Goal: Task Accomplishment & Management: Complete application form

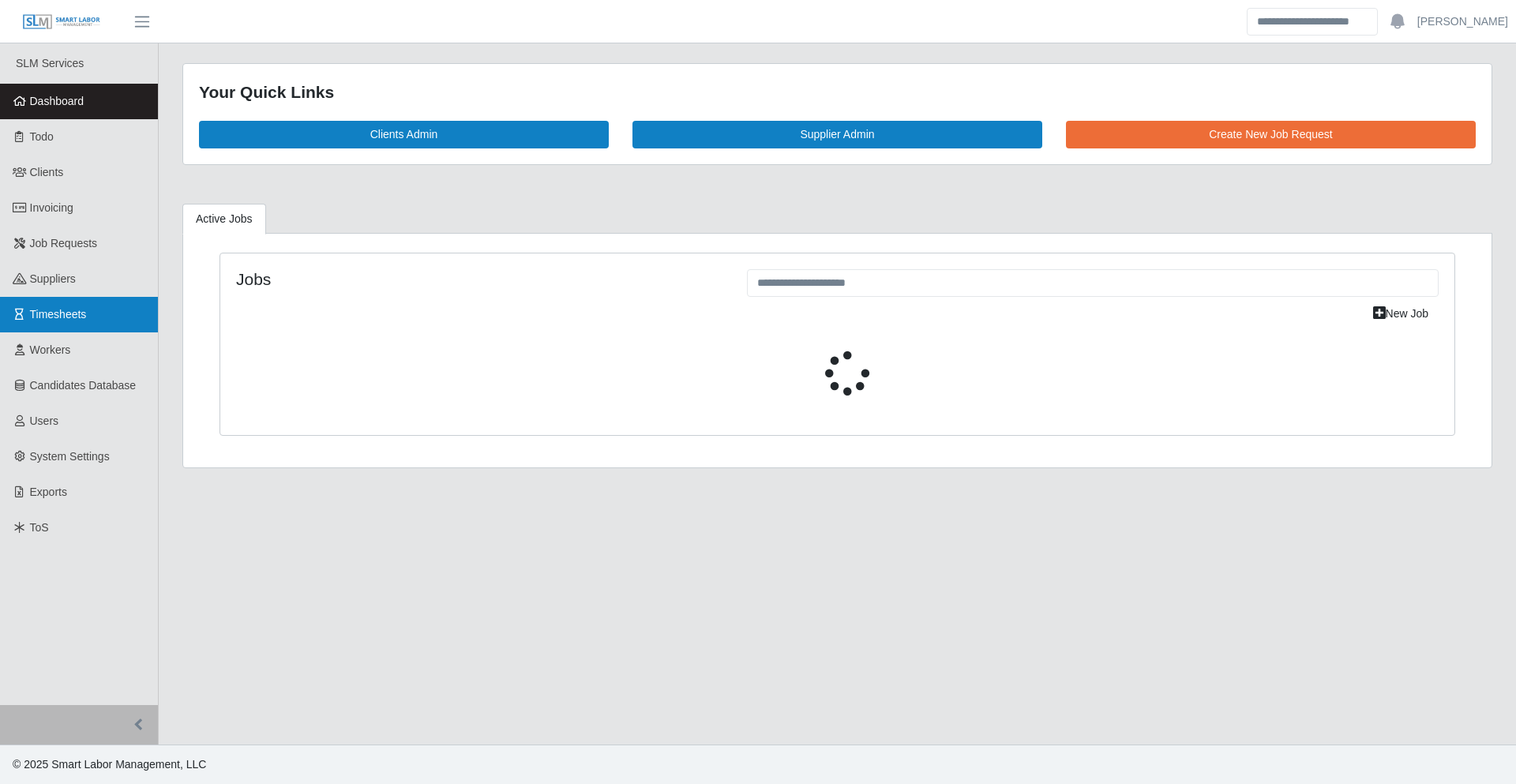
select select "****"
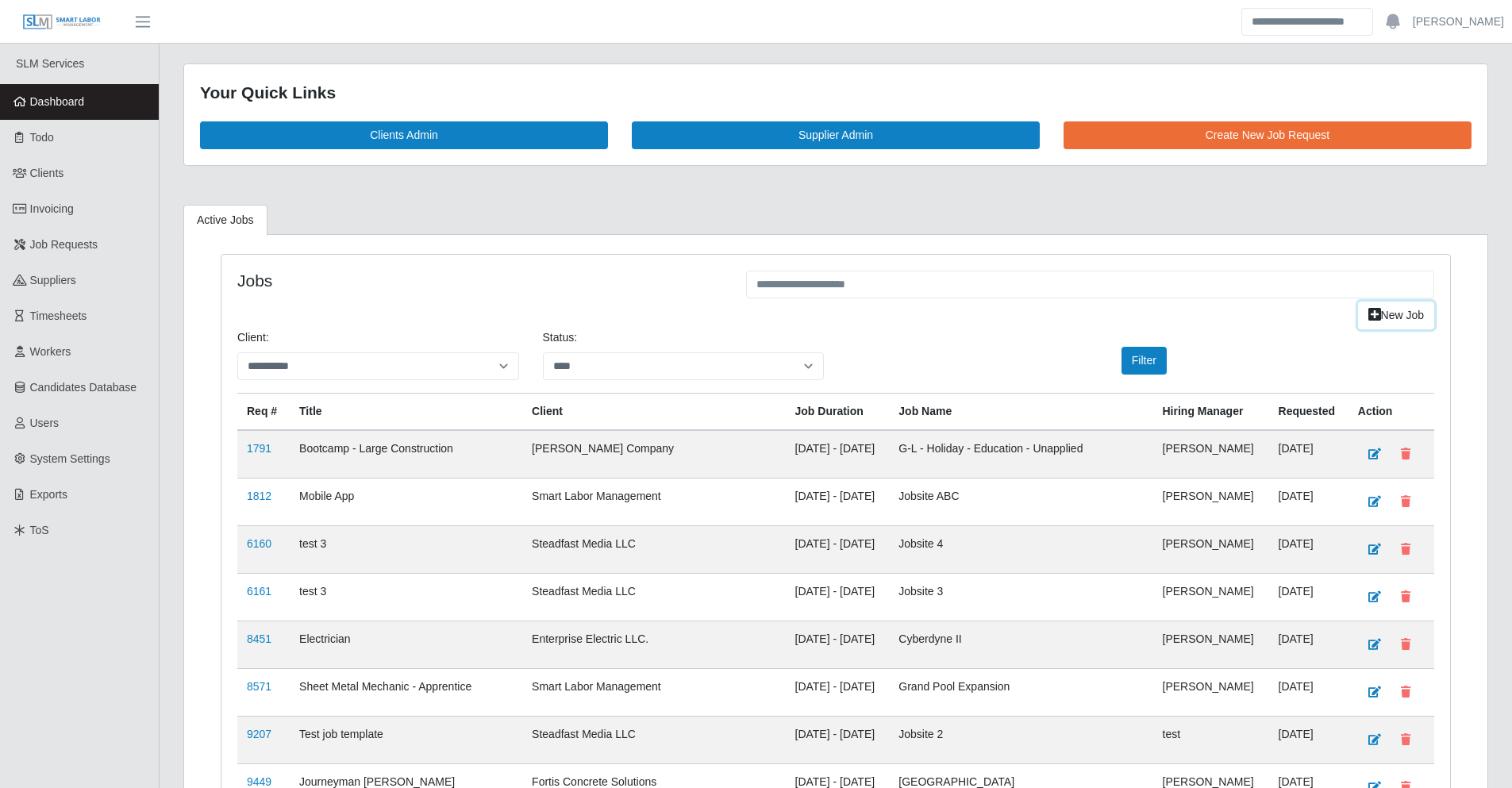
click at [1385, 319] on link "New Job" at bounding box center [1396, 315] width 76 height 28
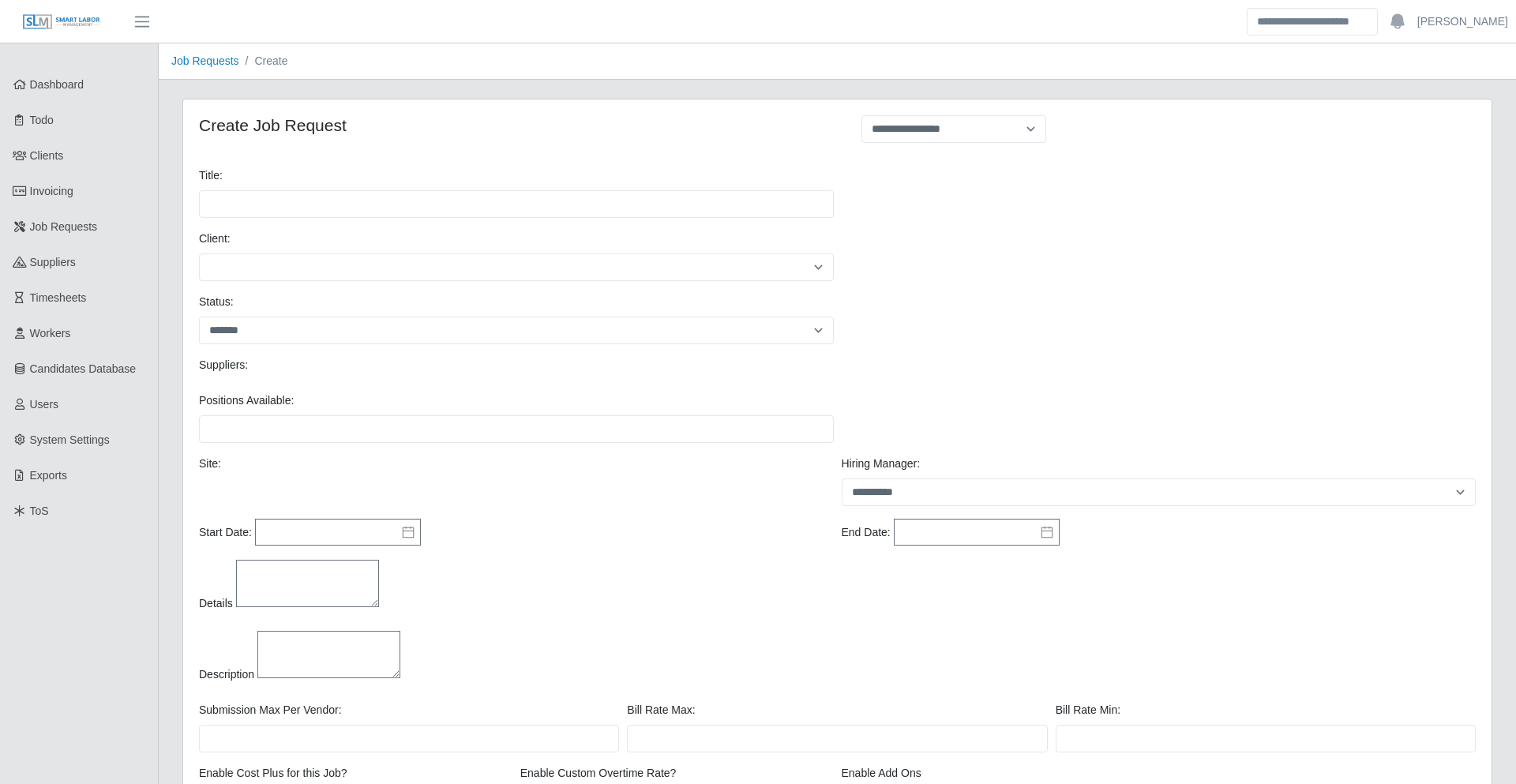
select select
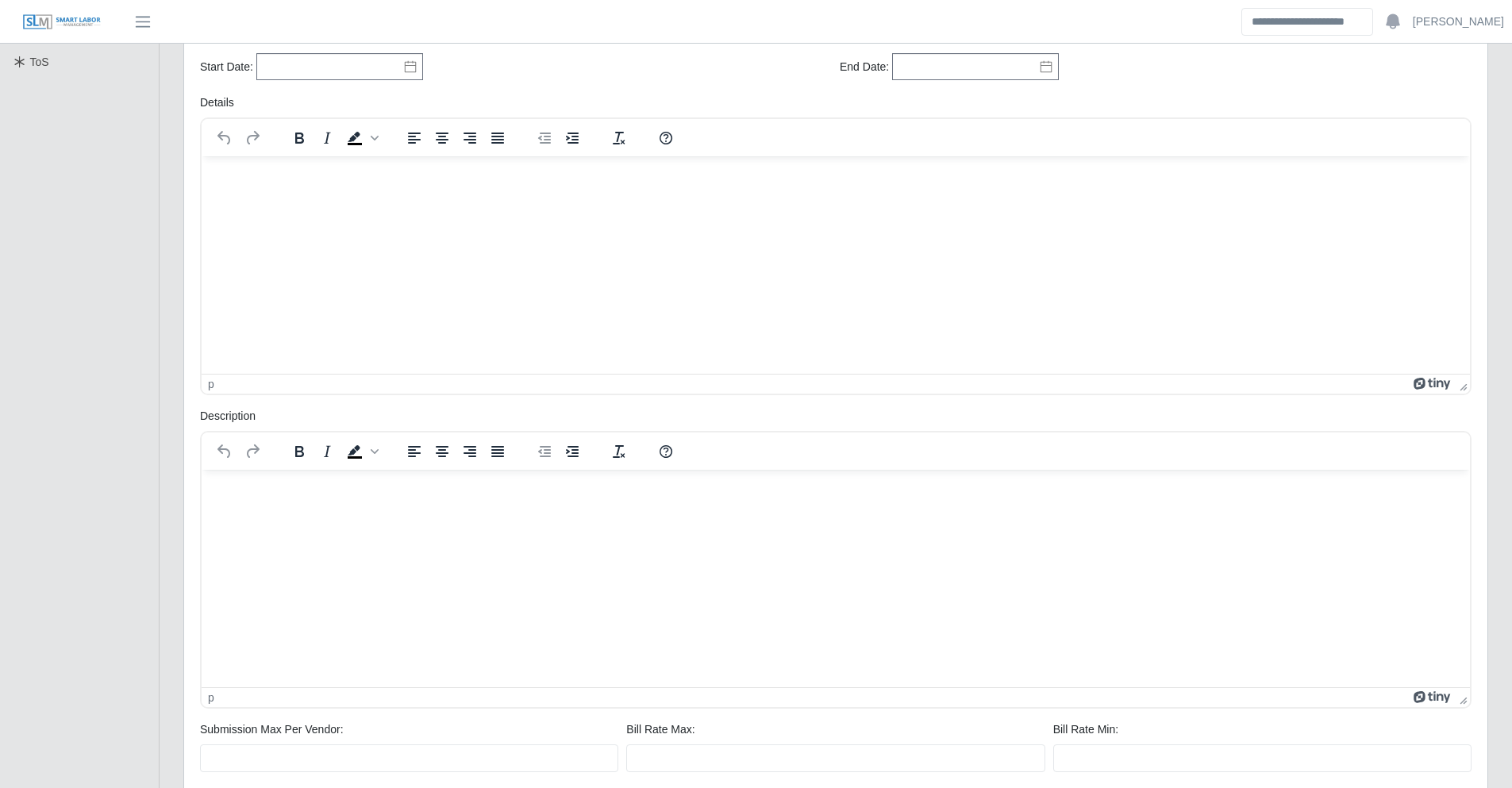
scroll to position [157, 0]
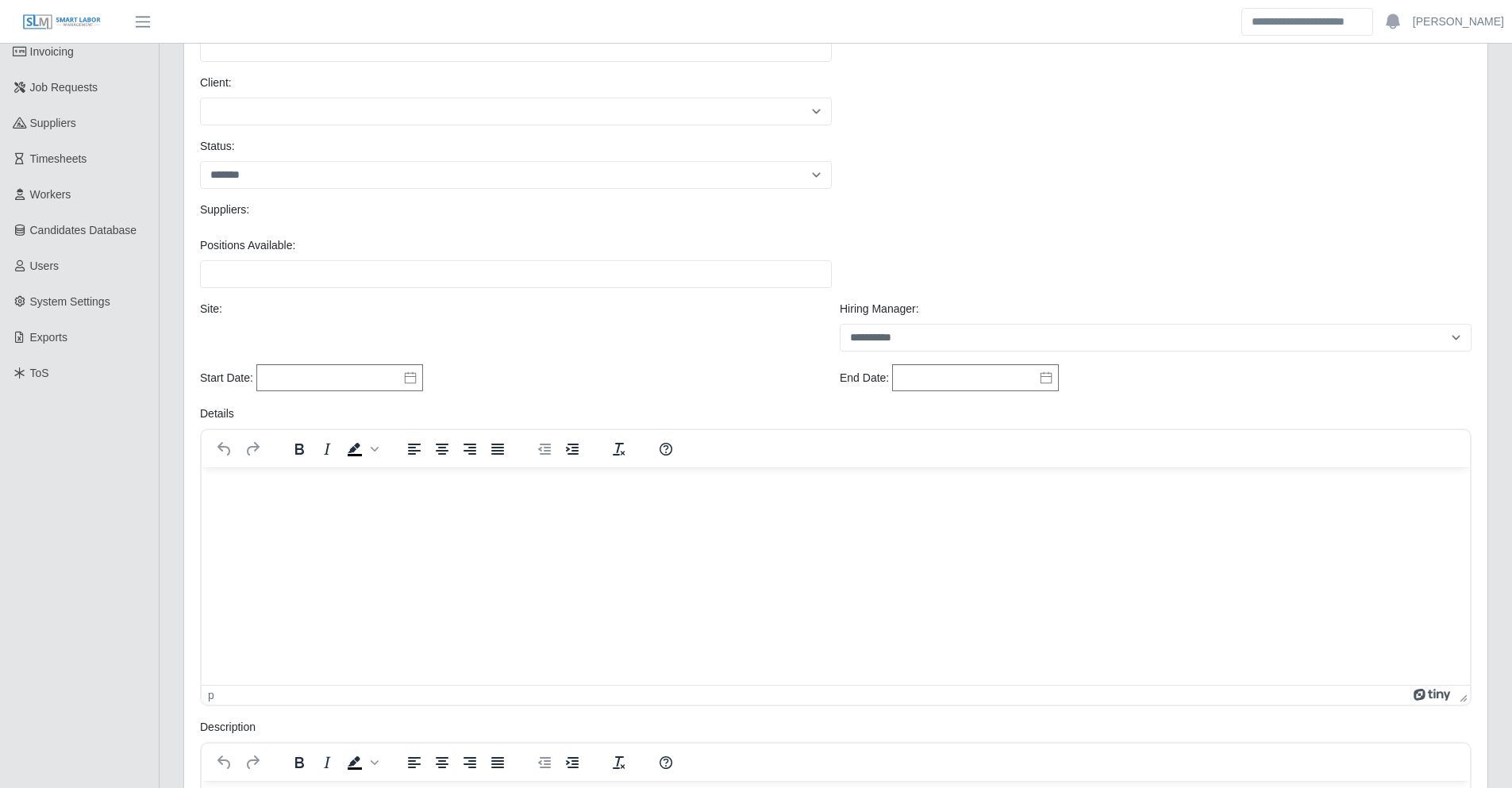
click at [543, 321] on div "Site:" at bounding box center [515, 326] width 640 height 51
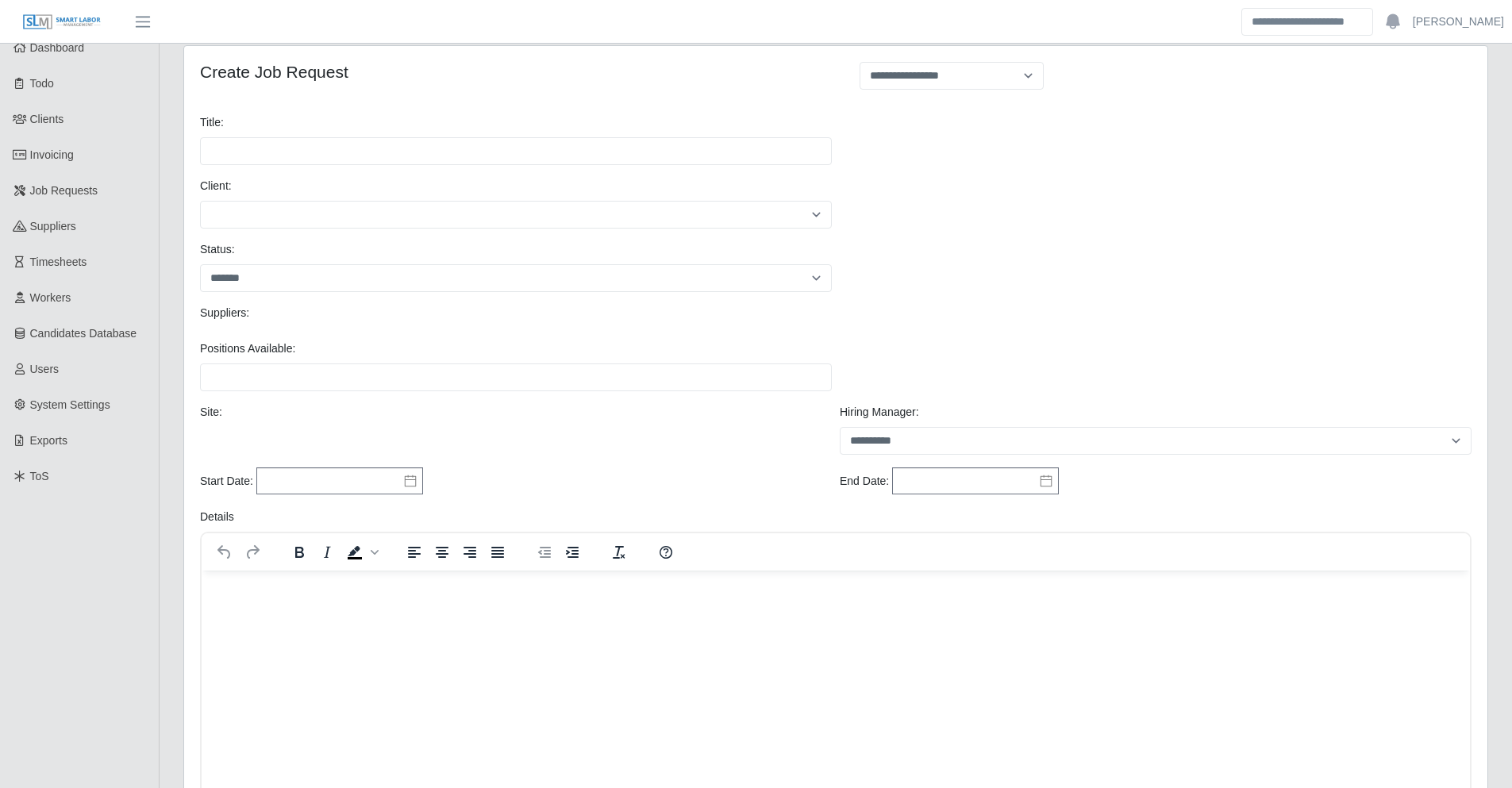
scroll to position [0, 0]
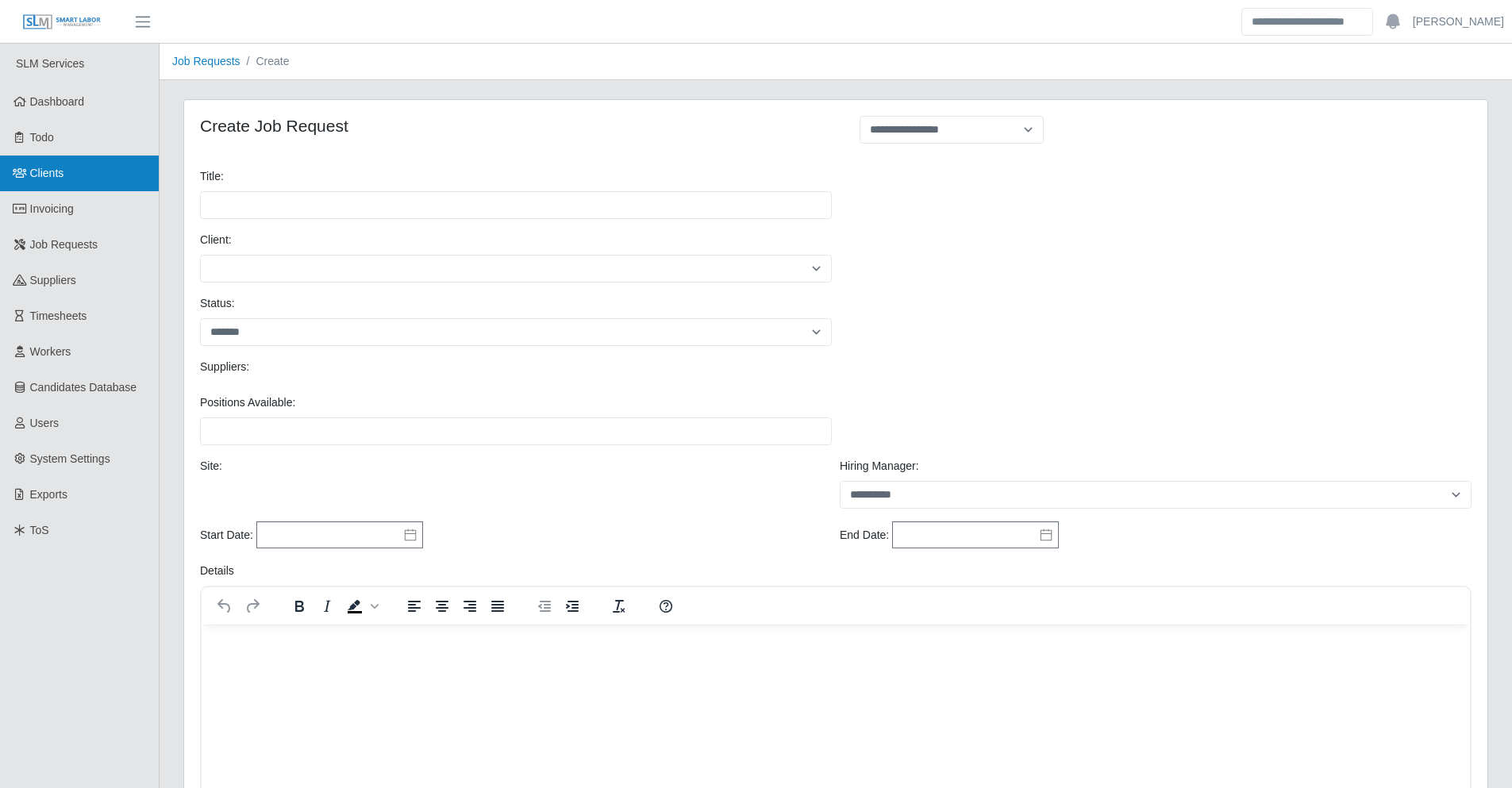
click at [79, 173] on link "Clients" at bounding box center [79, 174] width 158 height 36
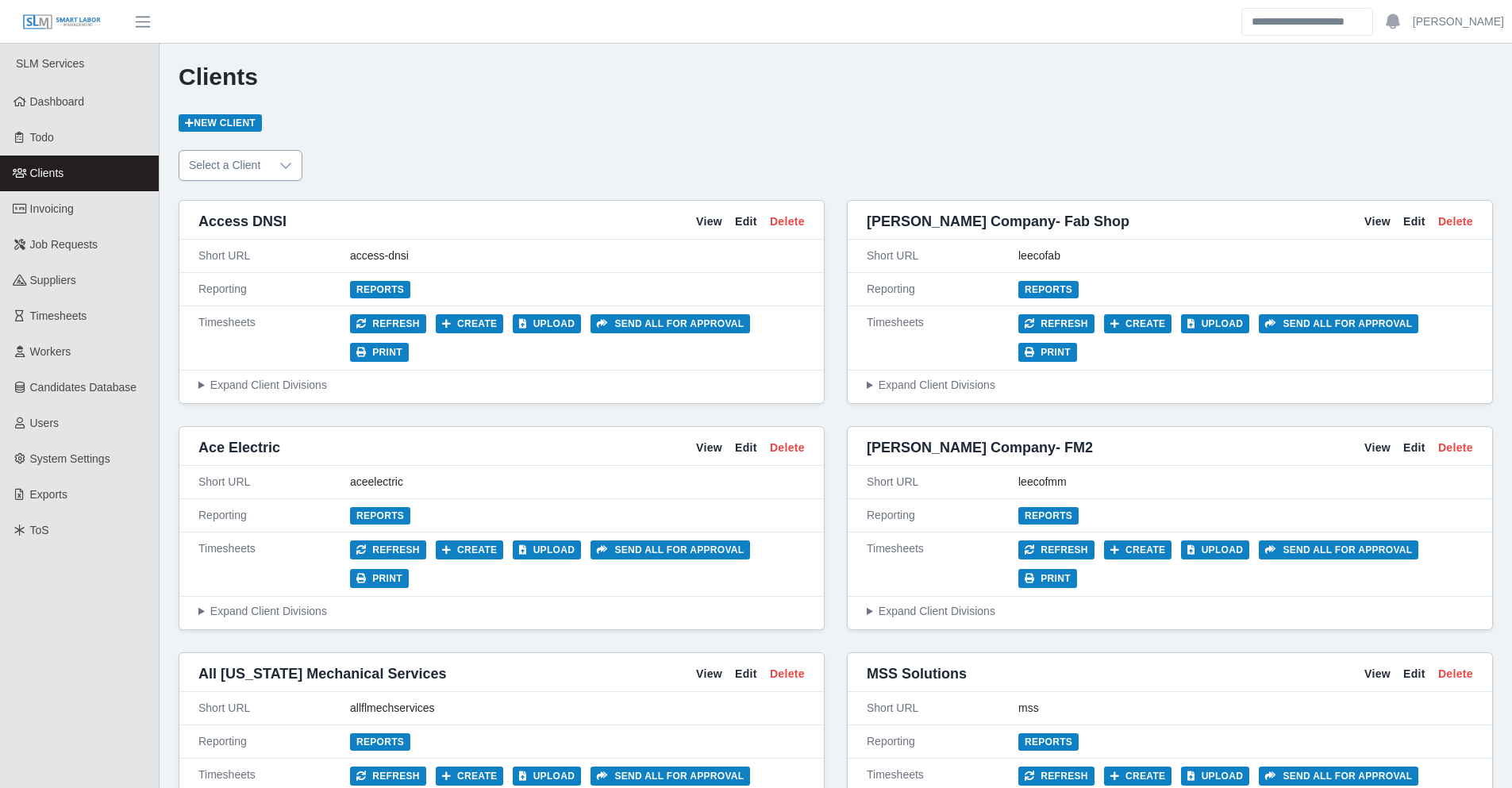
click at [277, 168] on div at bounding box center [285, 165] width 31 height 30
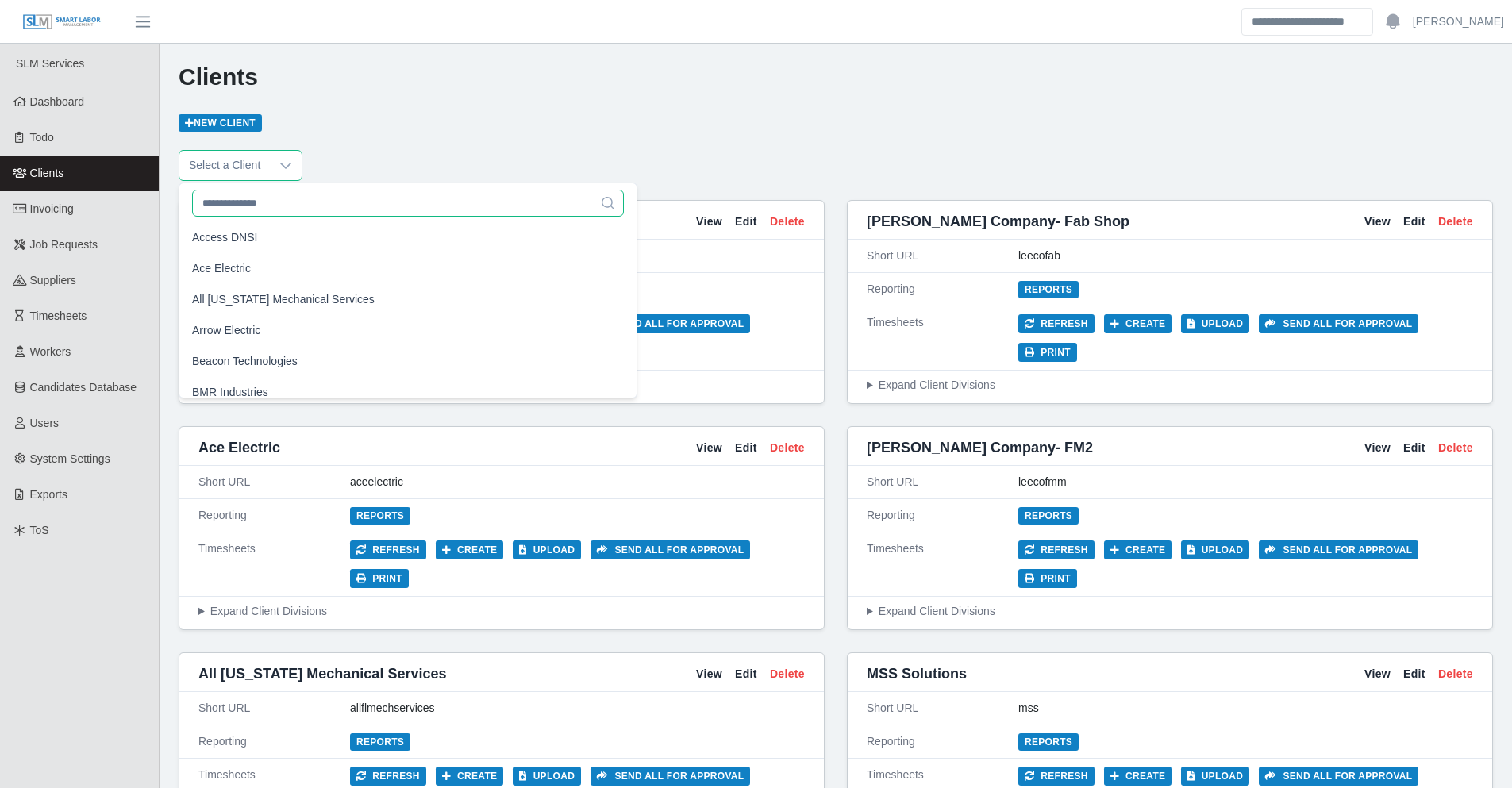
click at [247, 203] on input "text" at bounding box center [408, 203] width 431 height 27
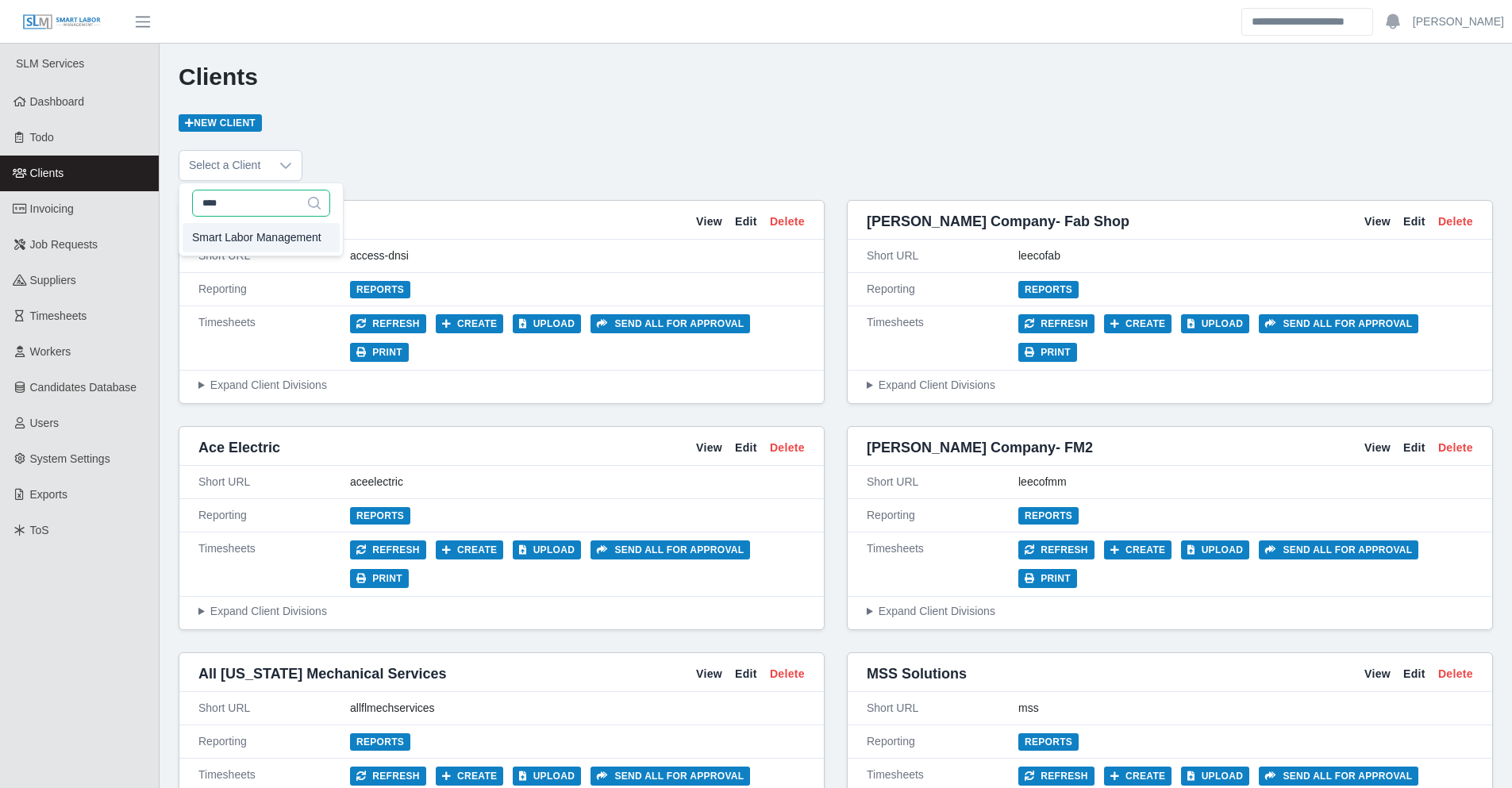
type input "****"
click at [239, 227] on li "Smart Labor Management" at bounding box center [260, 237] width 157 height 30
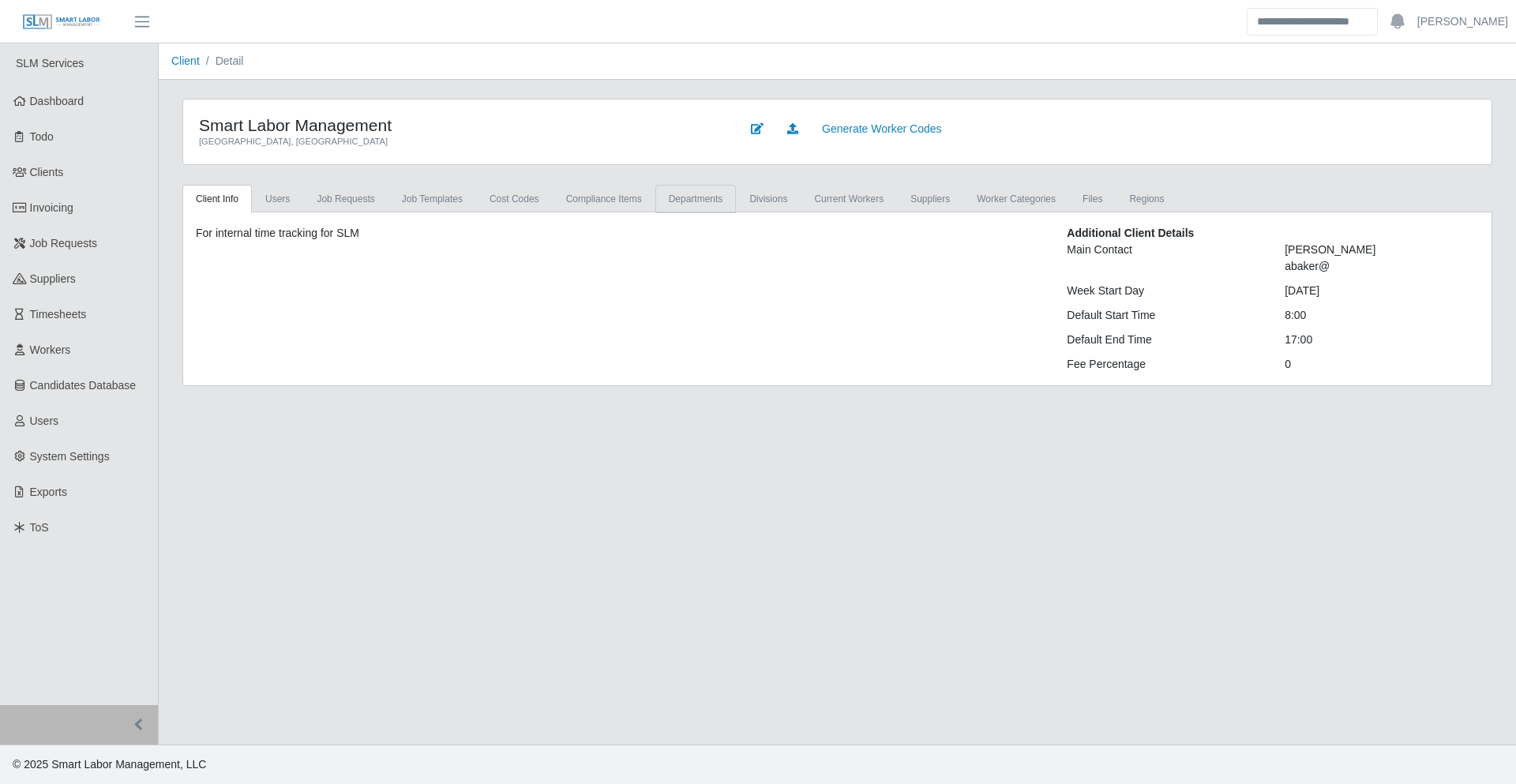
click at [737, 196] on link "departments" at bounding box center [696, 199] width 81 height 29
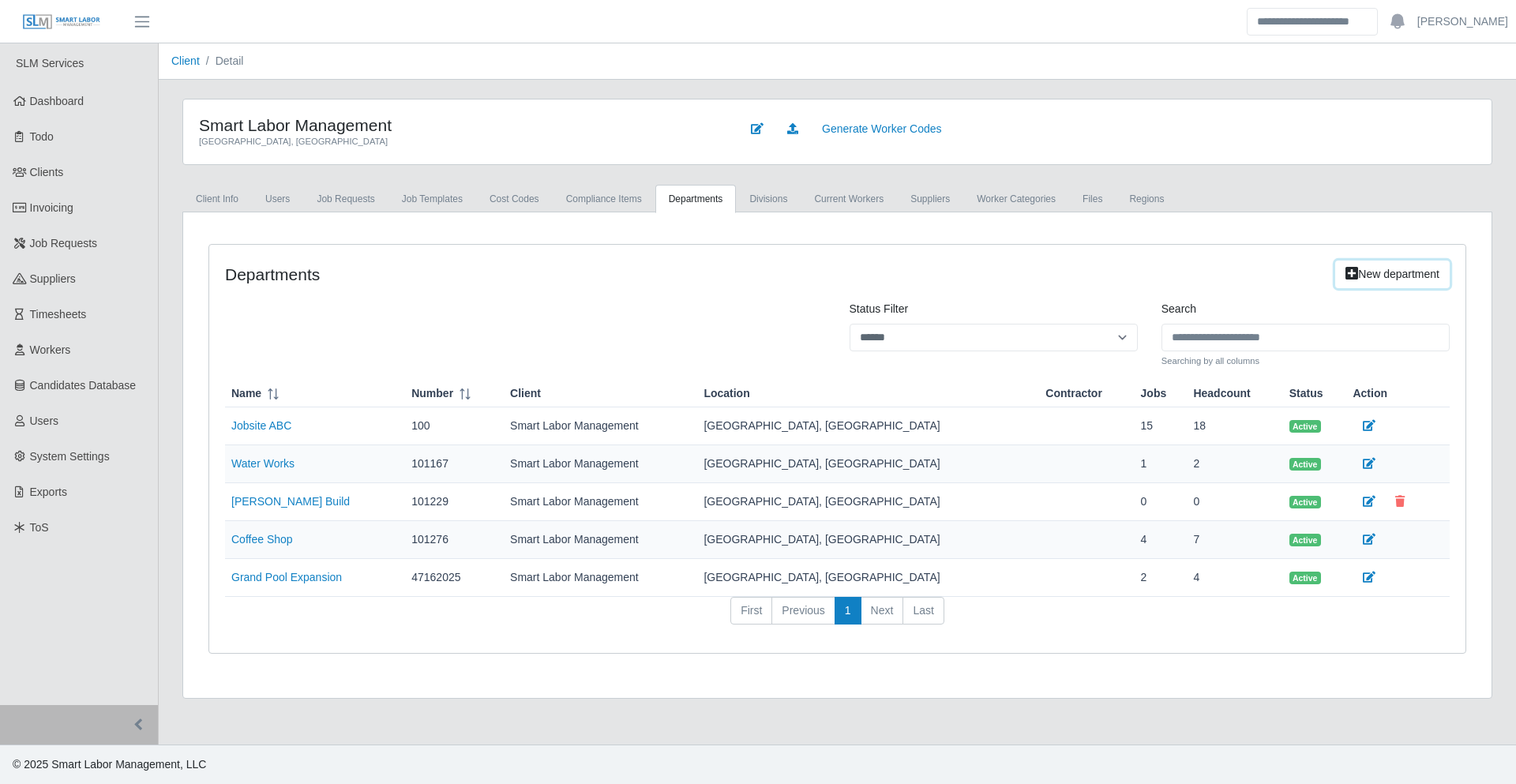
click at [1349, 269] on link "New department" at bounding box center [1392, 274] width 115 height 28
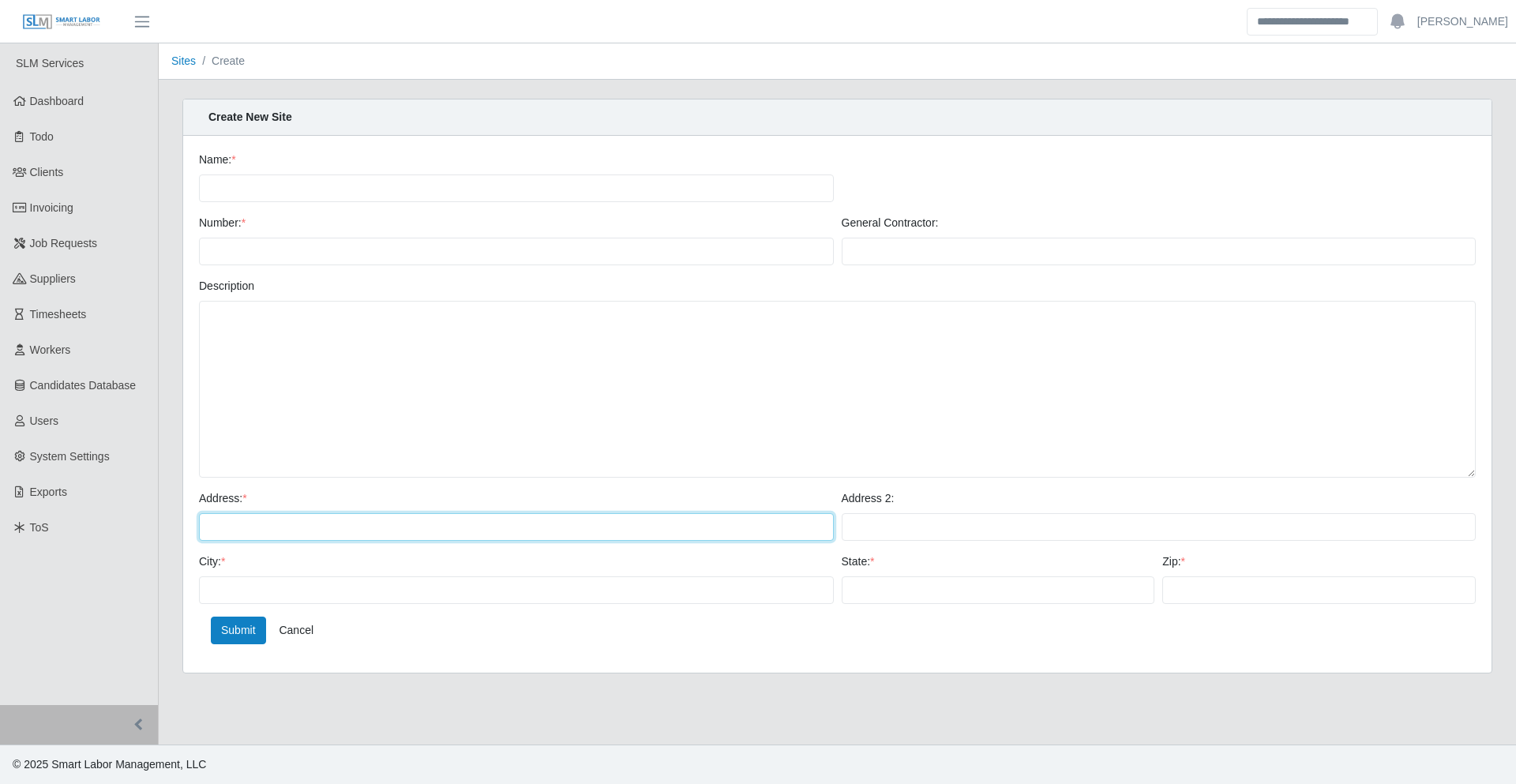
click at [462, 528] on input "Address: *" at bounding box center [516, 527] width 635 height 28
type input "****"
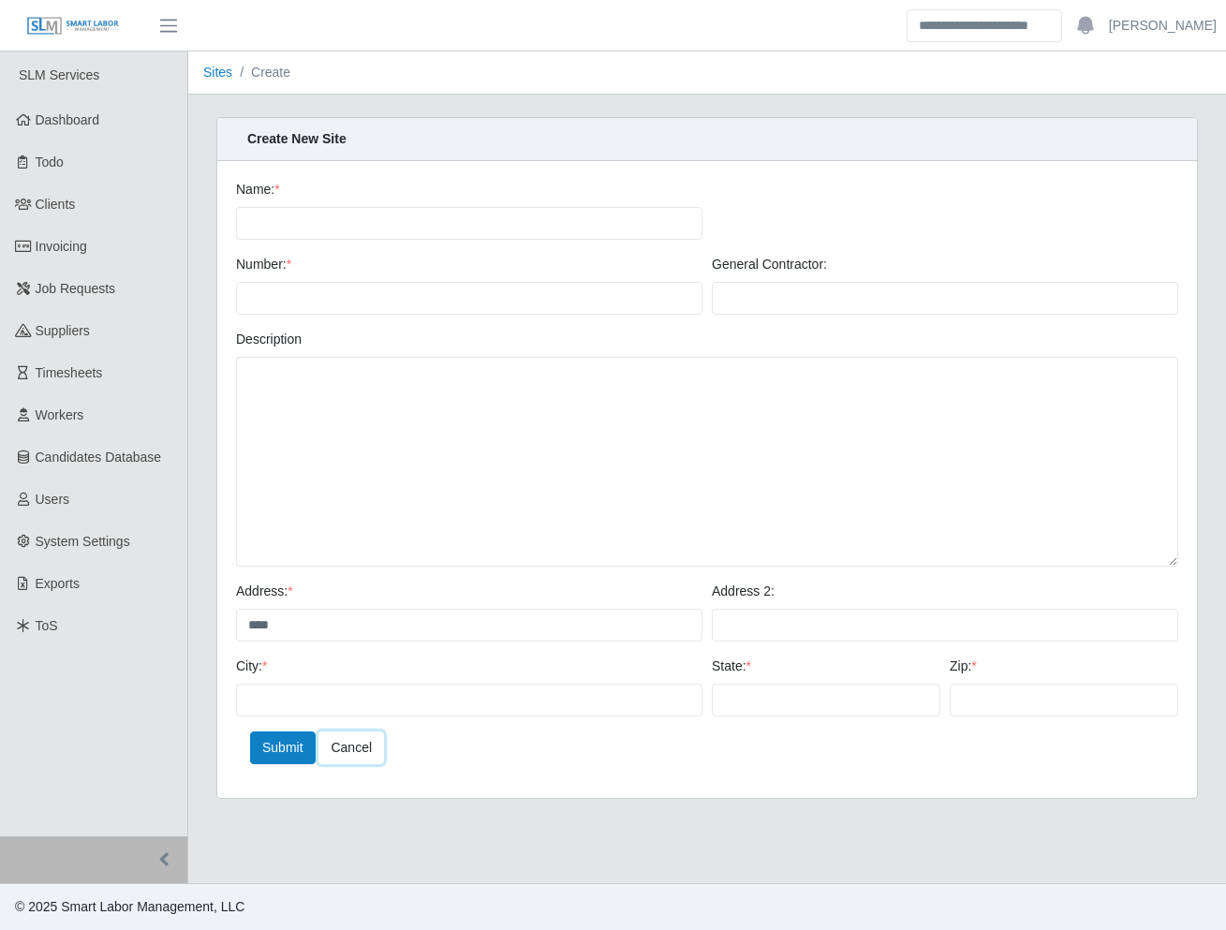
click at [346, 749] on link "Cancel" at bounding box center [351, 747] width 66 height 33
